Goal: Information Seeking & Learning: Learn about a topic

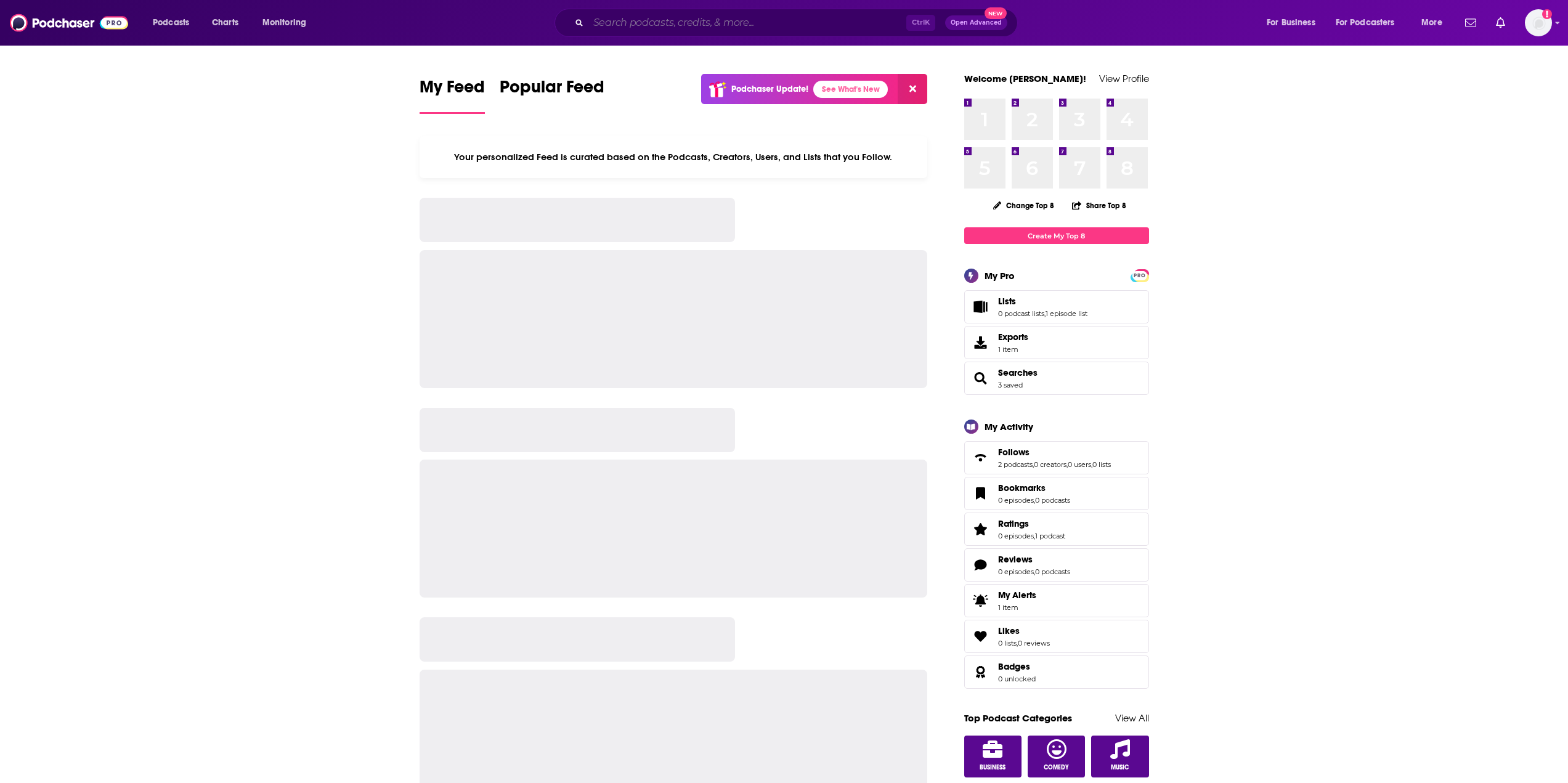
click at [624, 26] on input "Search podcasts, credits, & more..." at bounding box center [747, 23] width 318 height 20
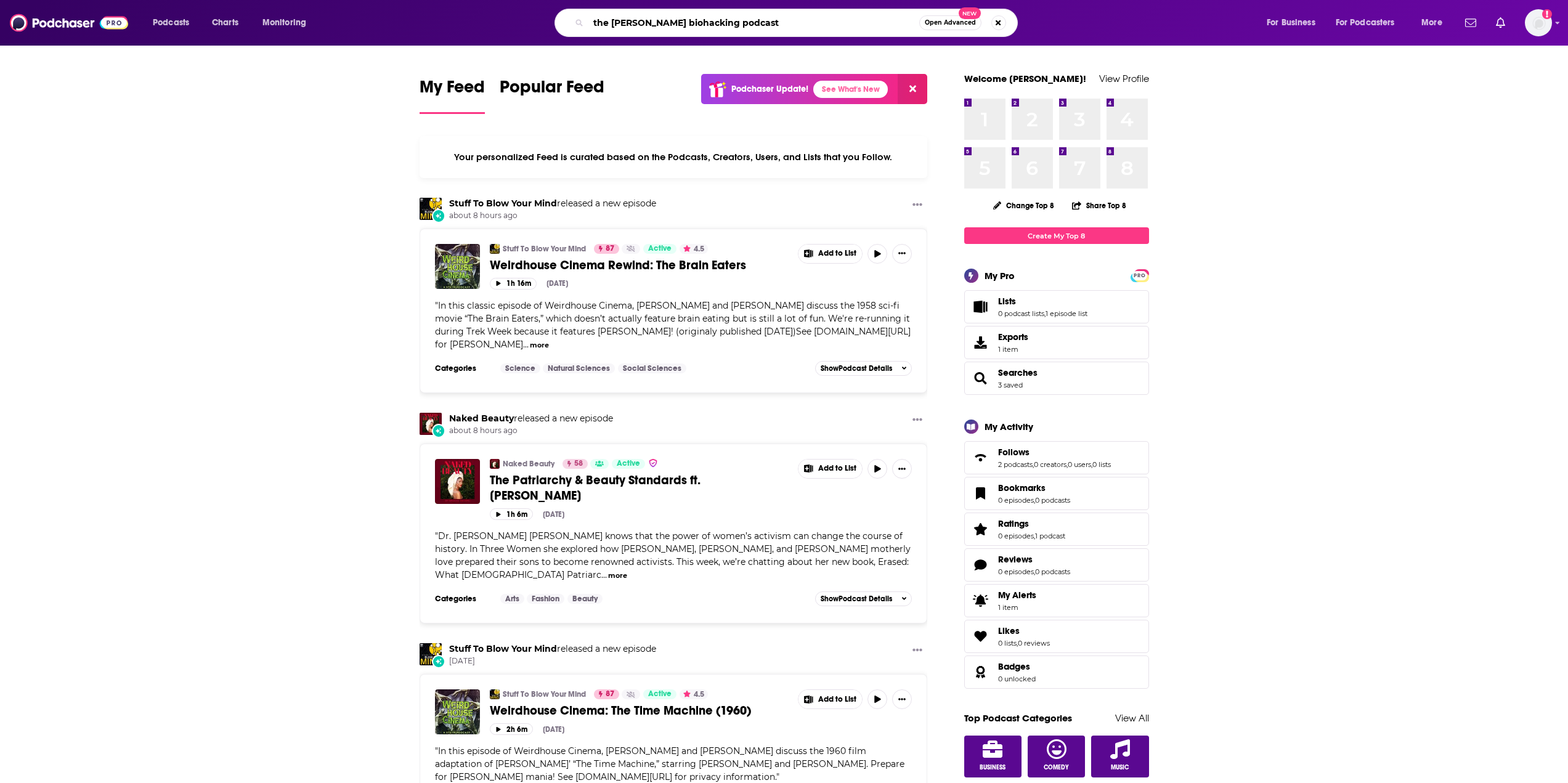
type input "the [PERSON_NAME] biohacking podcast"
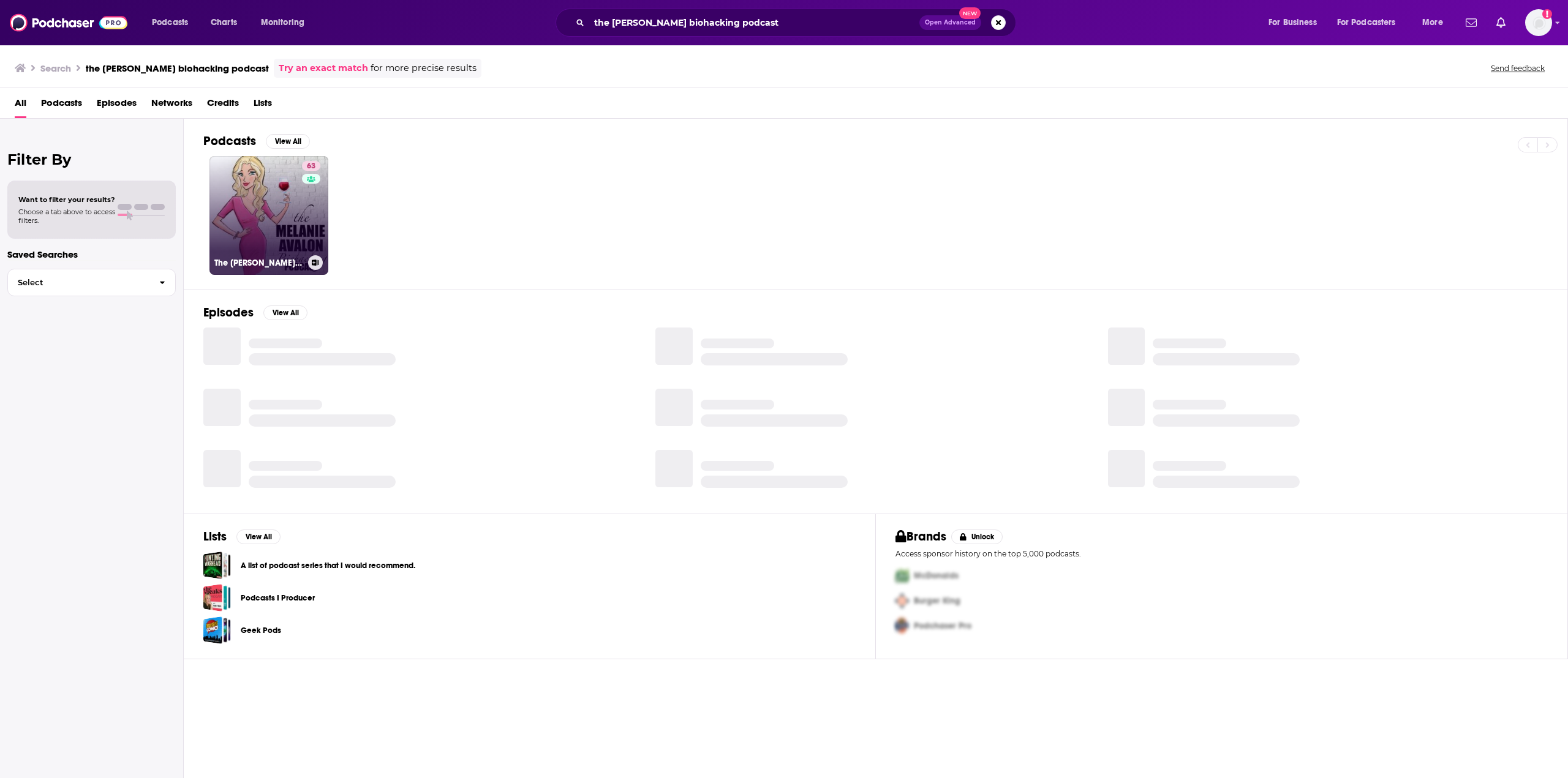
click at [228, 219] on link "63 The Melanie Avalon Biohacking Podcast" at bounding box center [269, 215] width 119 height 119
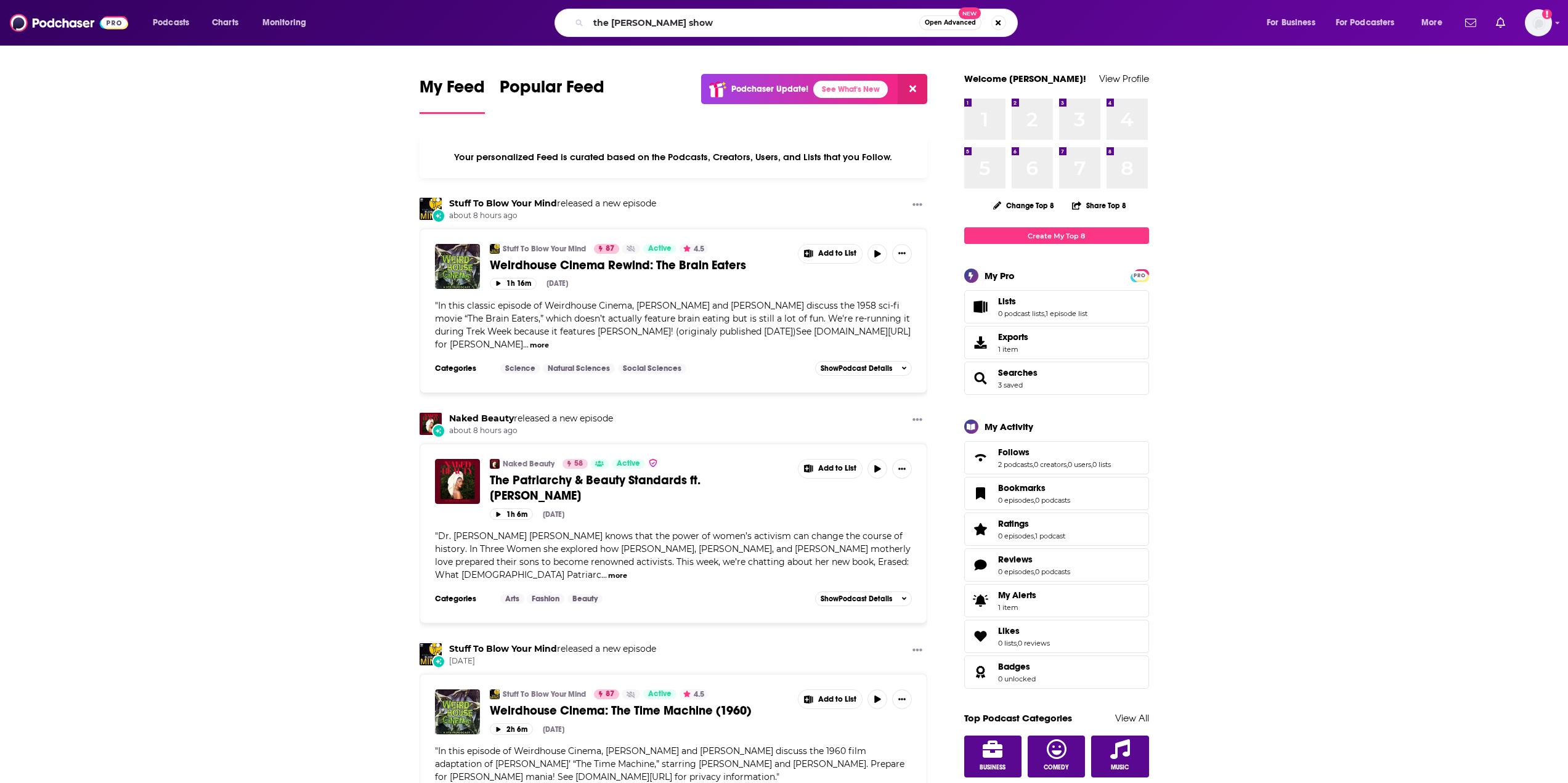
type input "the [PERSON_NAME] show"
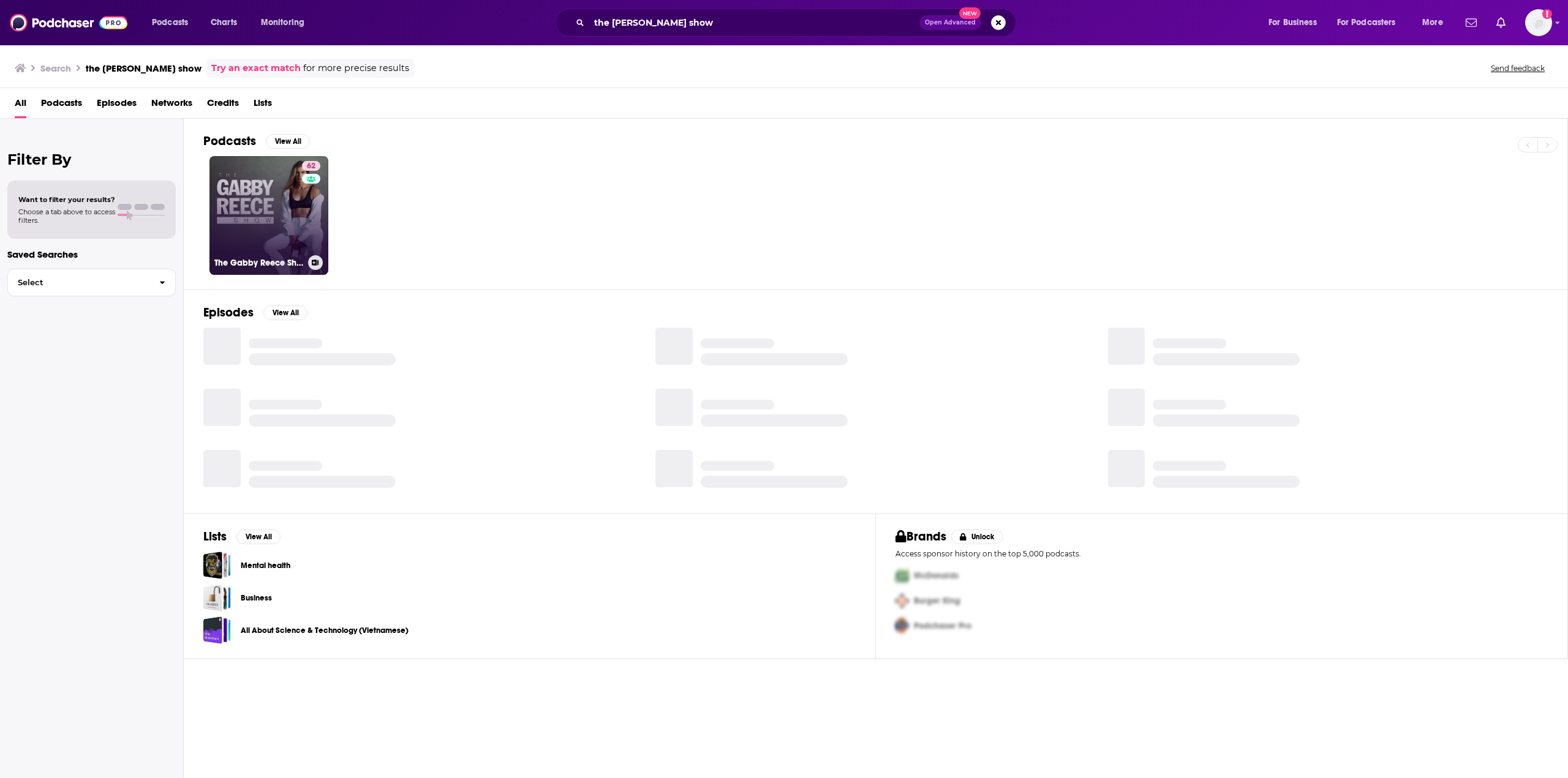
click at [249, 197] on link "62 The [PERSON_NAME] Show" at bounding box center [269, 215] width 119 height 119
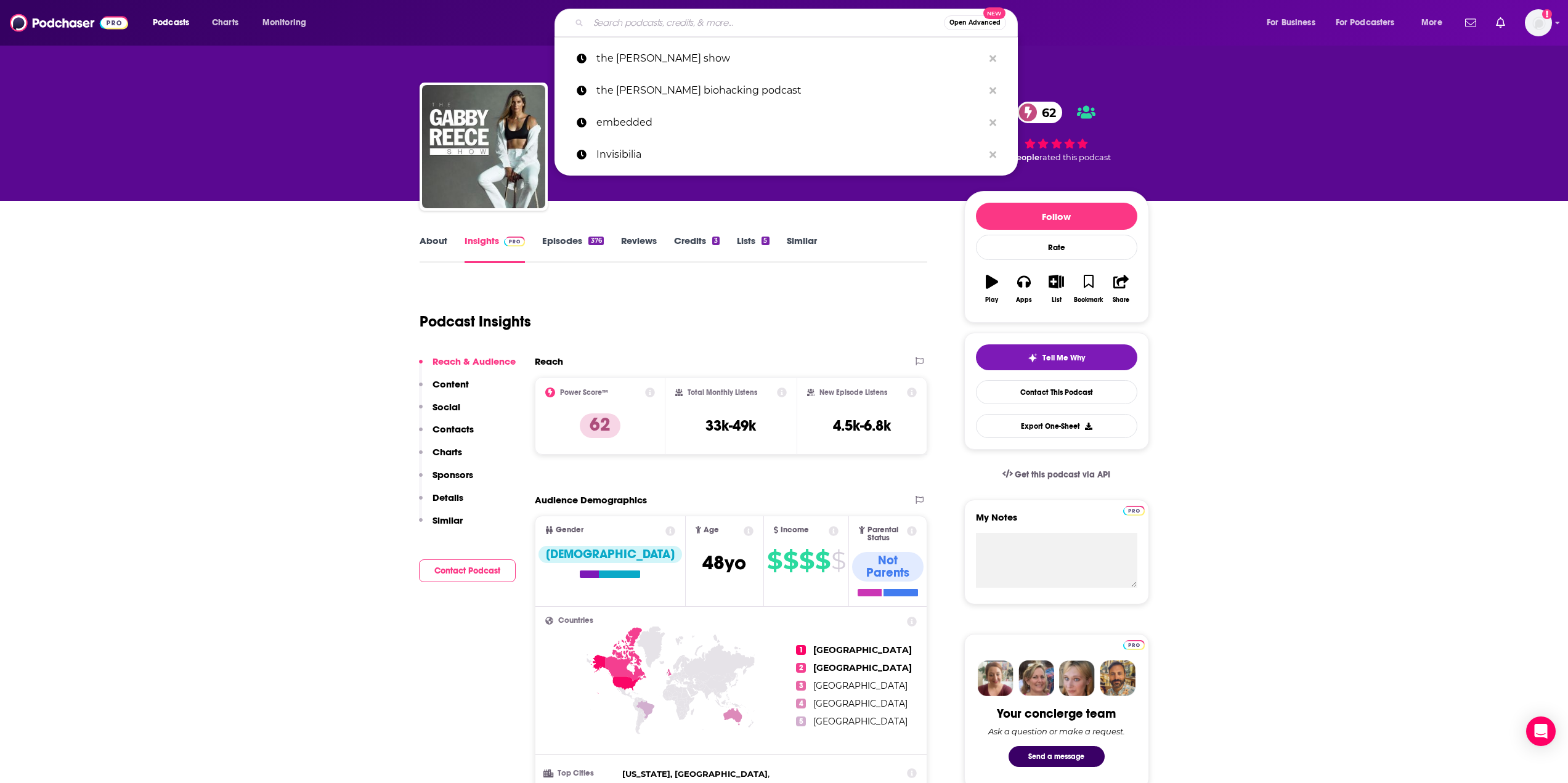
click at [657, 21] on input "Search podcasts, credits, & more..." at bounding box center [766, 23] width 355 height 20
click at [656, 83] on p "the [PERSON_NAME] biohacking podcast" at bounding box center [790, 90] width 387 height 32
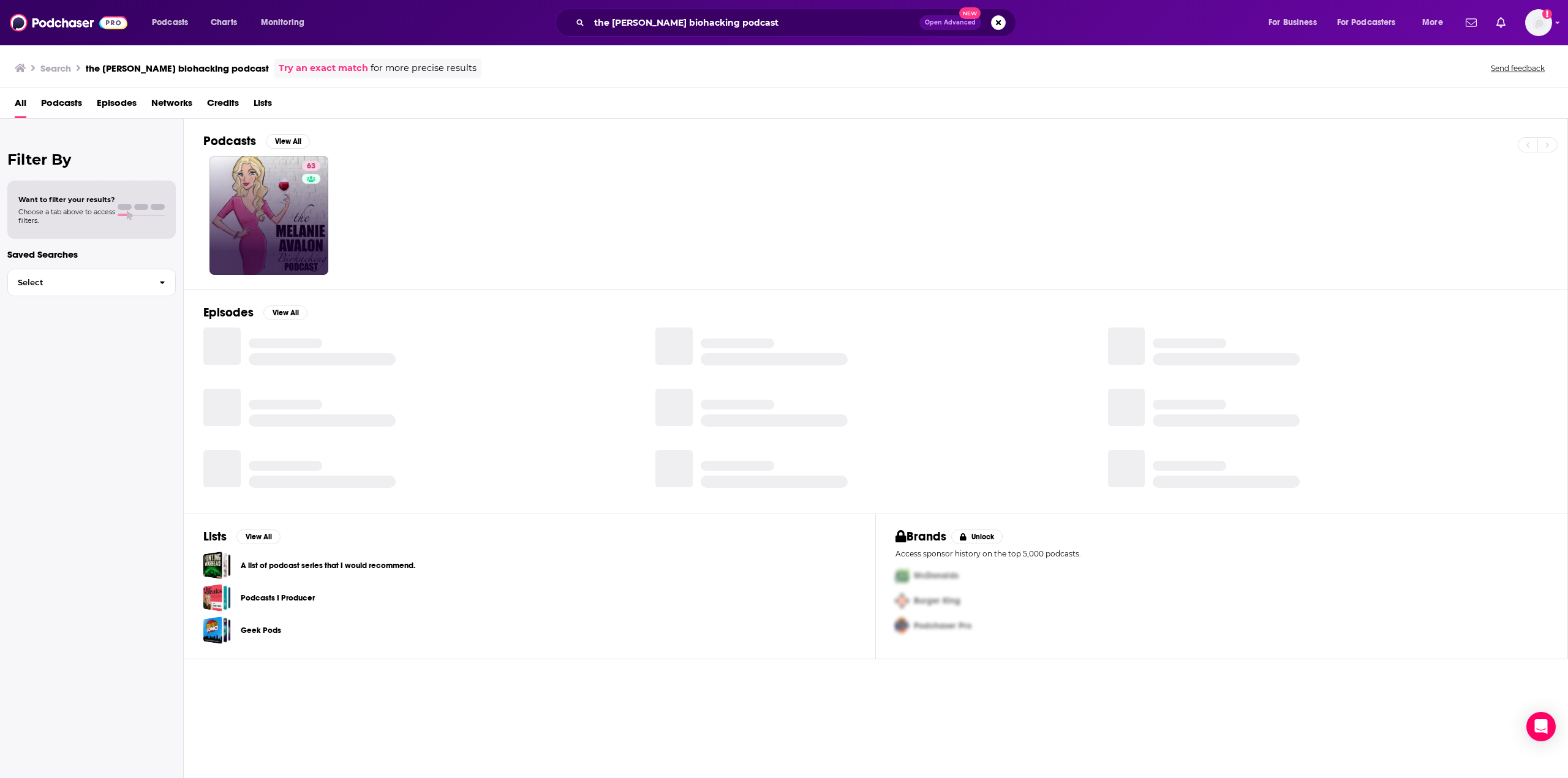
click at [272, 200] on link "63" at bounding box center [269, 215] width 119 height 119
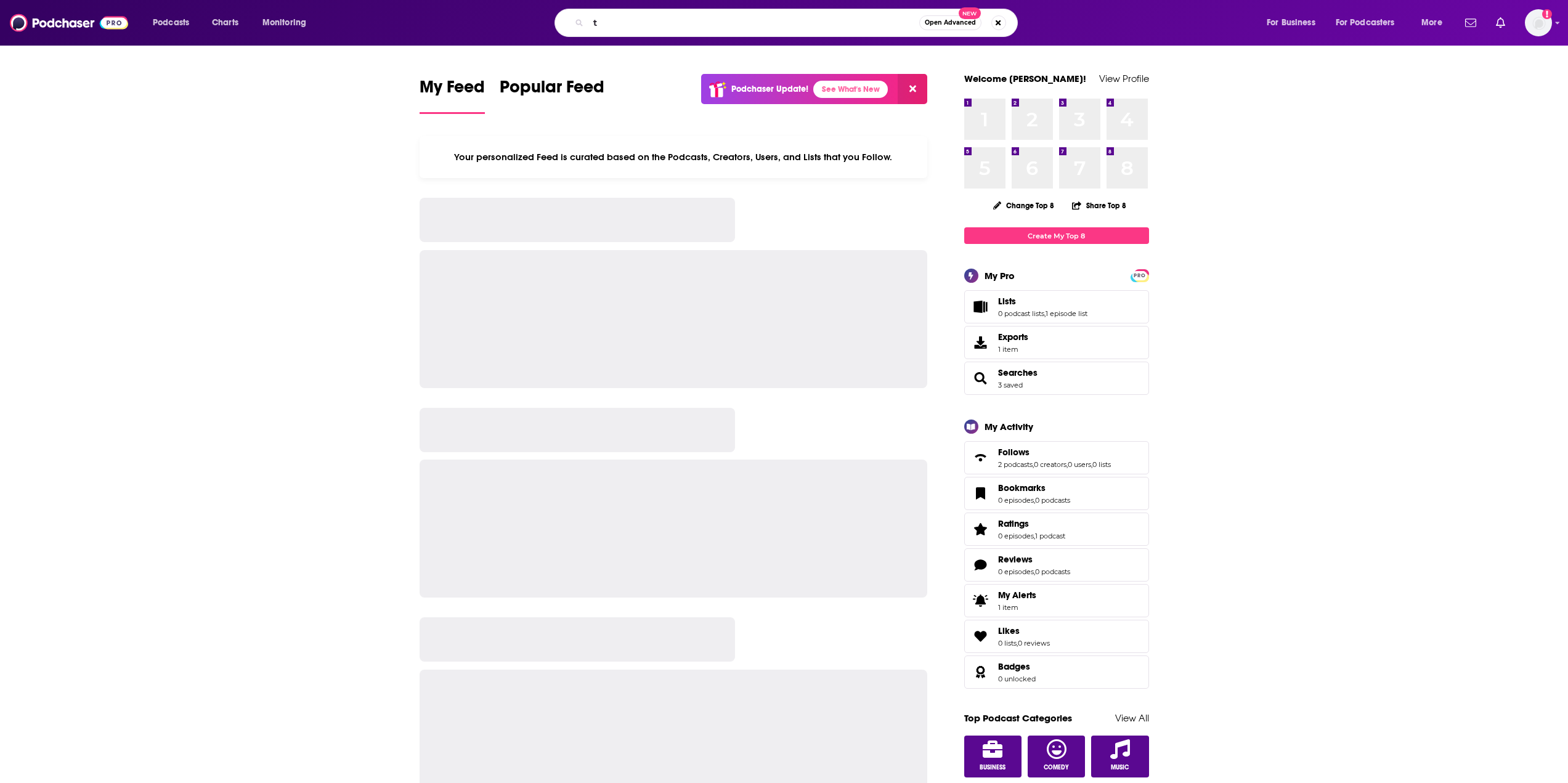
click at [690, 21] on input "t" at bounding box center [753, 23] width 331 height 20
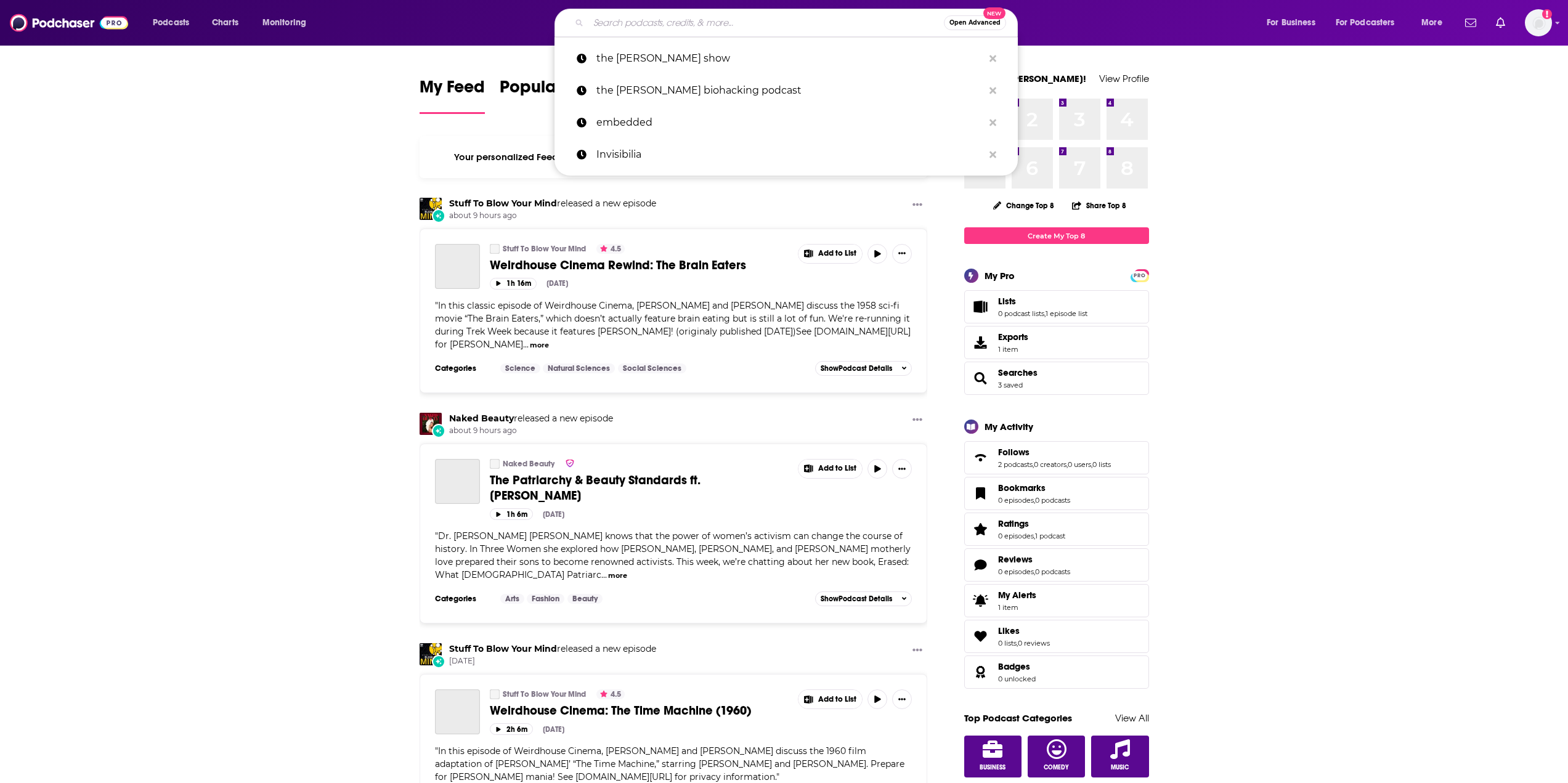
click at [687, 30] on input "Search podcasts, credits, & more..." at bounding box center [766, 23] width 355 height 20
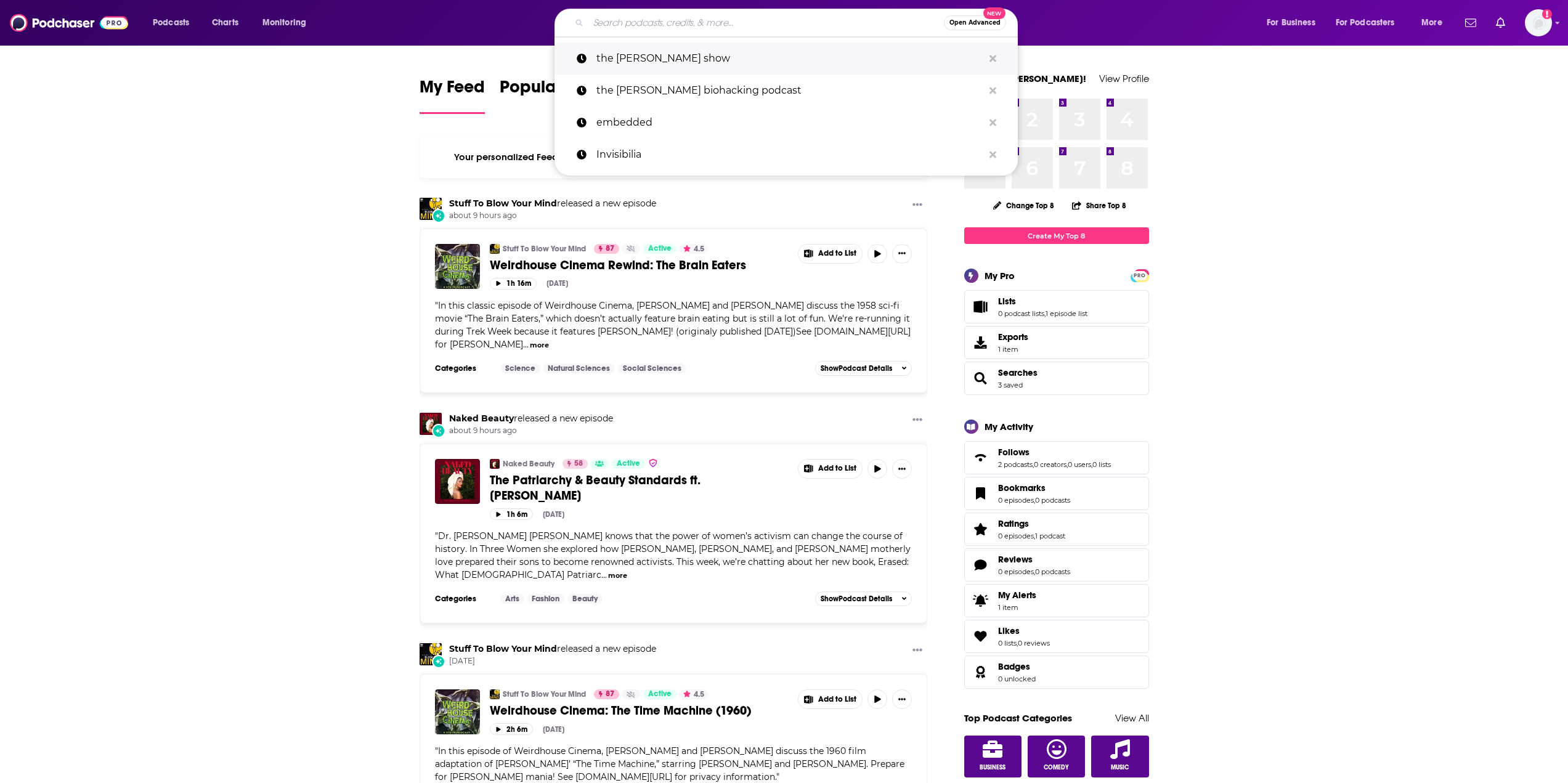
click at [687, 55] on p "the [PERSON_NAME] show" at bounding box center [790, 58] width 387 height 32
type input "the [PERSON_NAME] show"
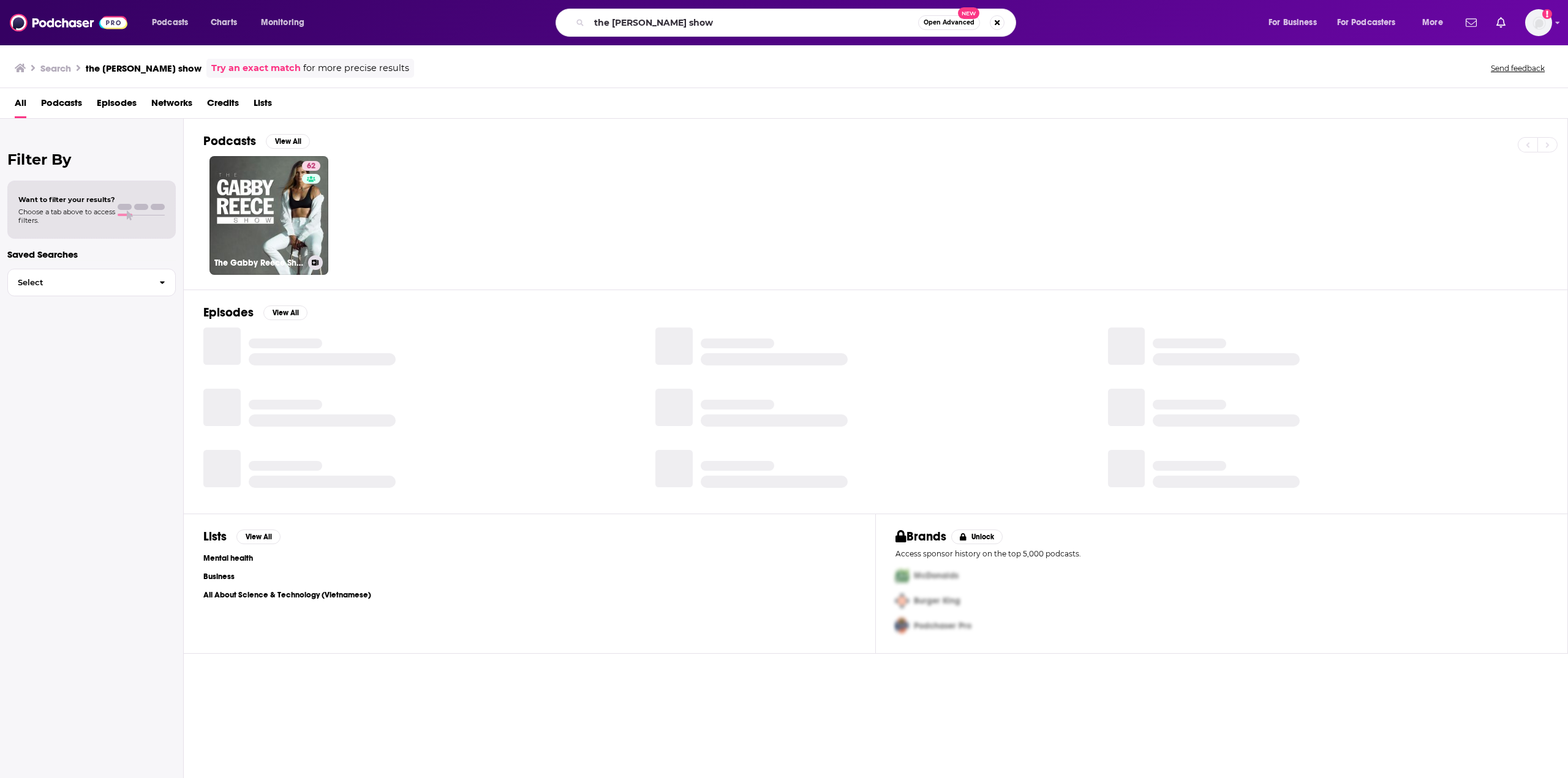
click at [275, 227] on link "62 The [PERSON_NAME] Show" at bounding box center [269, 215] width 119 height 119
